Goal: Obtain resource: Obtain resource

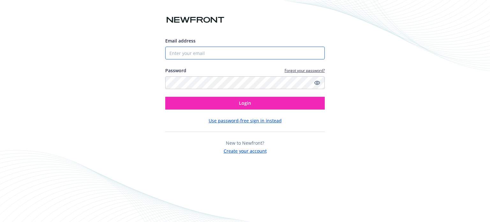
click at [233, 59] on input "Email address" at bounding box center [245, 53] width 160 height 13
type input "[PERSON_NAME][EMAIL_ADDRESS][DOMAIN_NAME]"
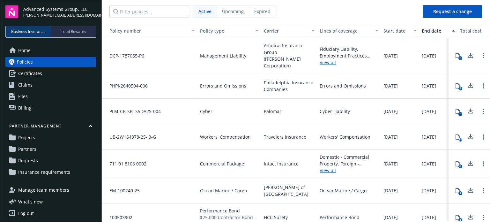
click at [23, 68] on span "Certificates" at bounding box center [30, 73] width 24 height 10
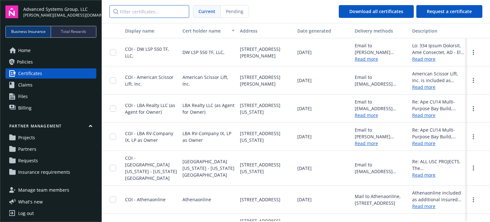
click at [153, 10] on input "Filter certificates..." at bounding box center [149, 11] width 80 height 13
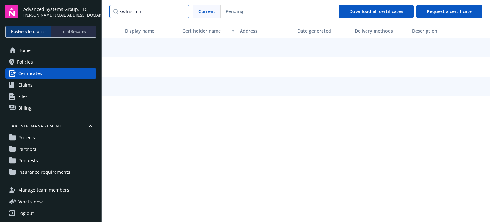
type input "swinerton"
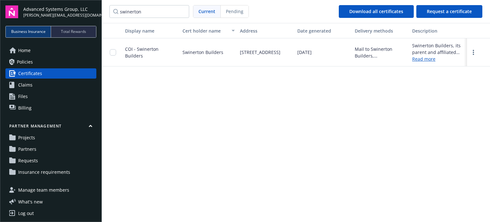
click at [148, 47] on span "COI - Swinerton Builders" at bounding box center [141, 52] width 33 height 13
click at [114, 49] on input "checkbox" at bounding box center [113, 52] width 6 height 6
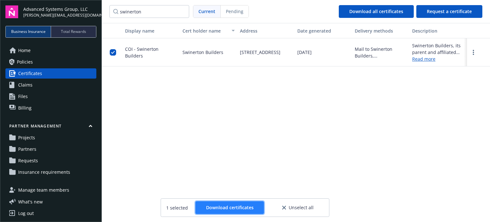
click at [232, 208] on span "Download certificates" at bounding box center [230, 207] width 48 height 6
